Goal: Find specific page/section: Find specific page/section

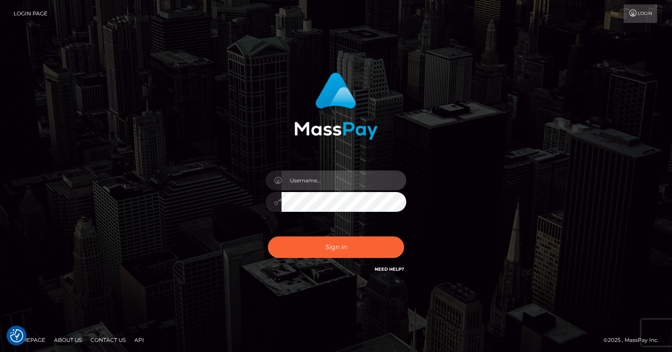
click at [351, 173] on input "text" at bounding box center [344, 181] width 125 height 20
type input "oli.fanvue"
click at [358, 175] on input "text" at bounding box center [344, 181] width 125 height 20
type input "oli.fanvue"
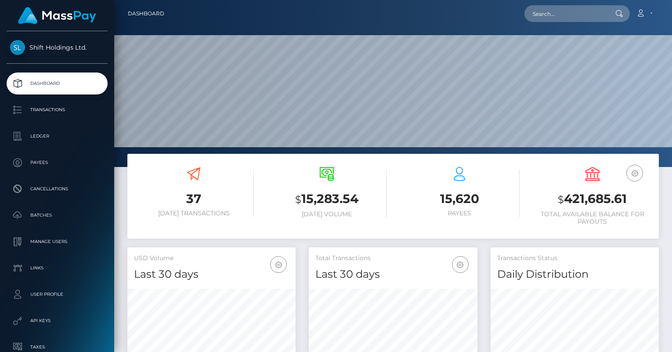
scroll to position [156, 168]
click at [581, 16] on input "text" at bounding box center [566, 13] width 83 height 17
paste input "miki1995tachibana@gmail.com"
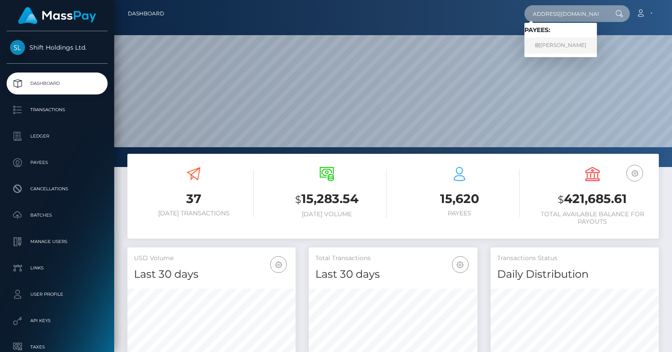
type input "miki1995tachibana@gmail.com"
click at [568, 44] on link "樹佑 松川" at bounding box center [561, 45] width 73 height 16
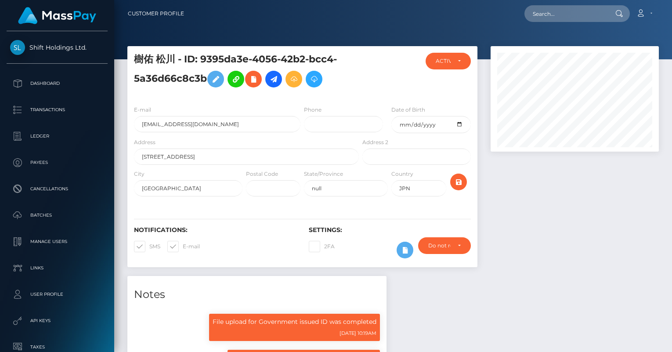
scroll to position [408, 0]
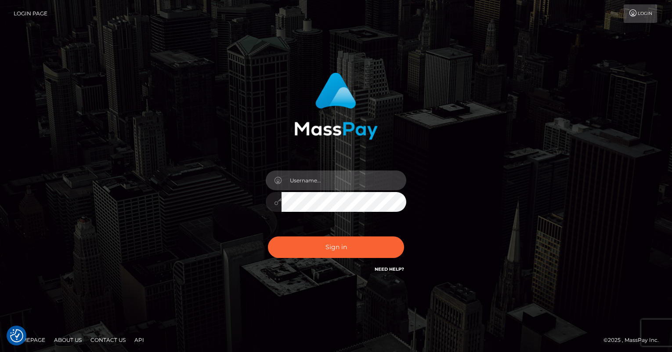
click at [323, 174] on input "text" at bounding box center [344, 181] width 125 height 20
type input "oli.fanvue"
click at [360, 175] on input "text" at bounding box center [344, 181] width 125 height 20
type input "oli.fanvue"
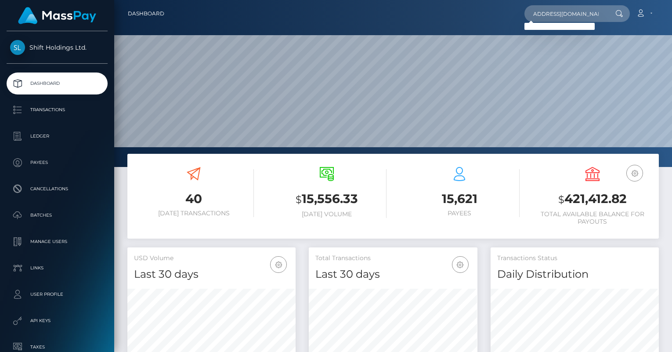
scroll to position [0, 28]
type input "[EMAIL_ADDRESS][DOMAIN_NAME]"
click at [571, 43] on link "[PERSON_NAME]" at bounding box center [560, 45] width 70 height 16
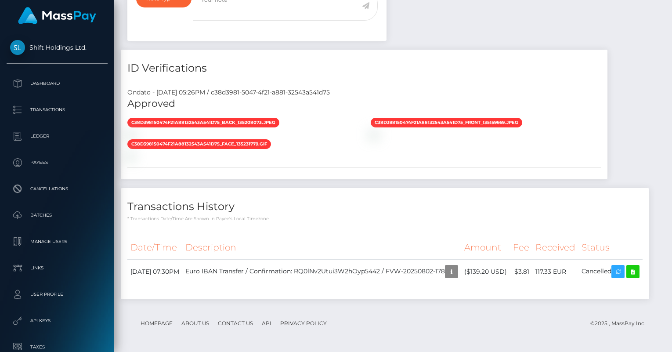
scroll to position [650, 0]
